Goal: Obtain resource: Download file/media

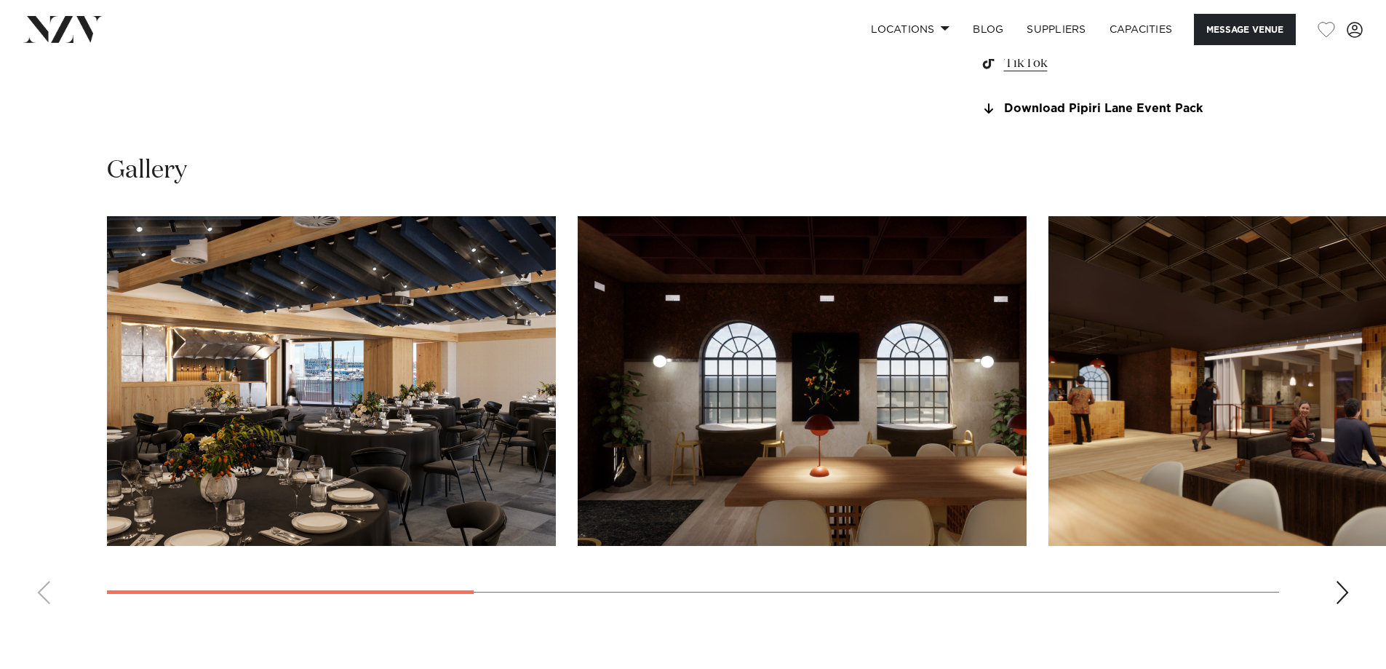
scroll to position [1413, 0]
click at [270, 426] on img "1 / 8" at bounding box center [331, 382] width 449 height 330
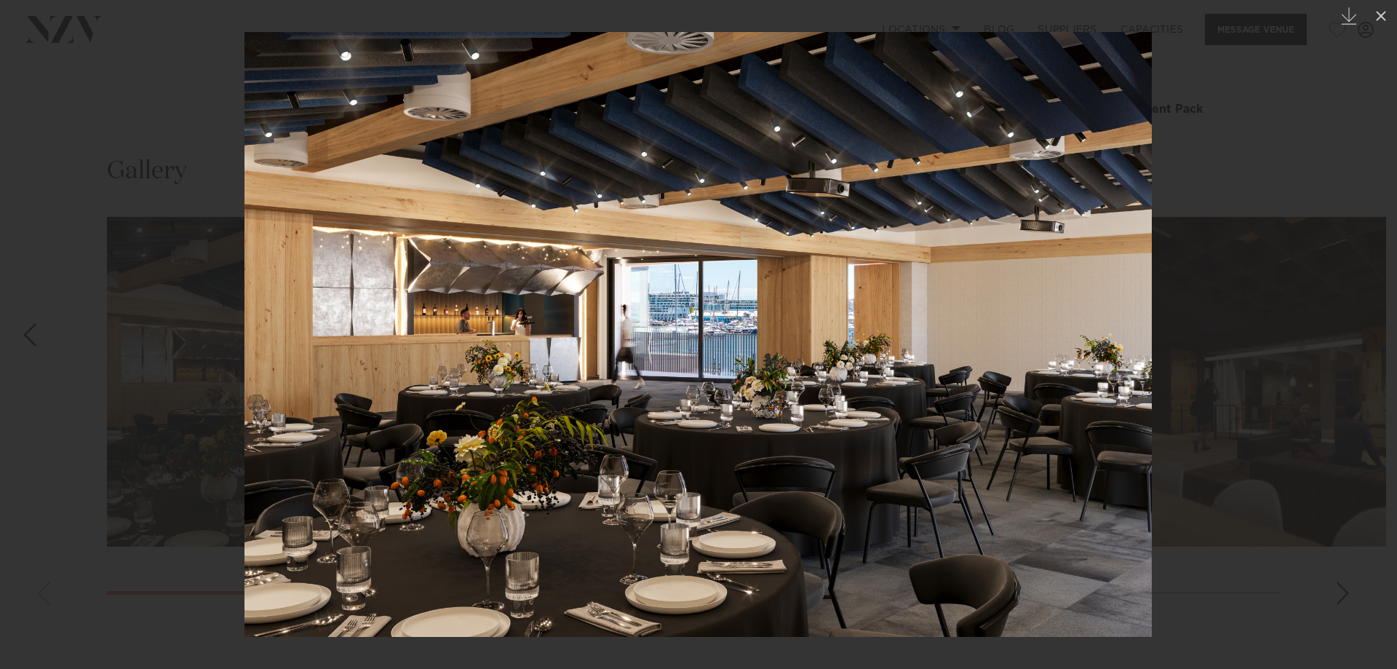
click at [1259, 235] on div at bounding box center [698, 334] width 1397 height 669
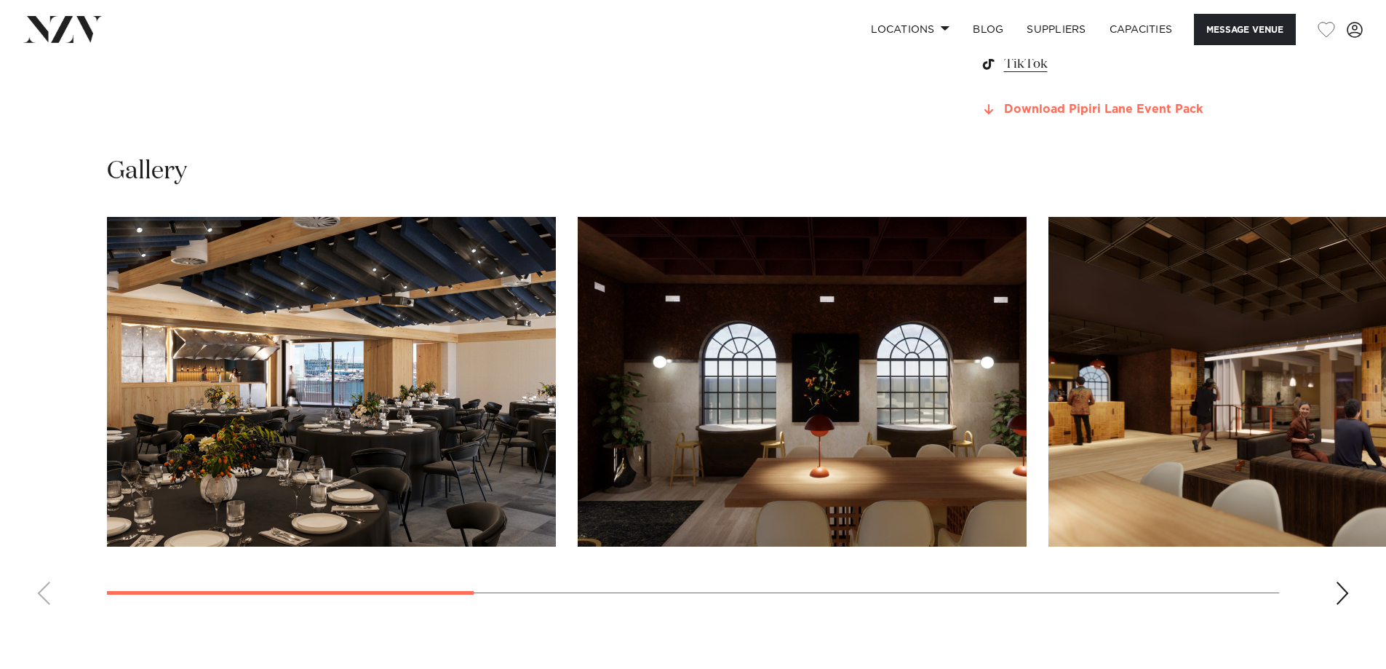
click at [1039, 114] on link "Download Pipiri Lane Event Pack" at bounding box center [1098, 109] width 237 height 13
